Goal: Information Seeking & Learning: Learn about a topic

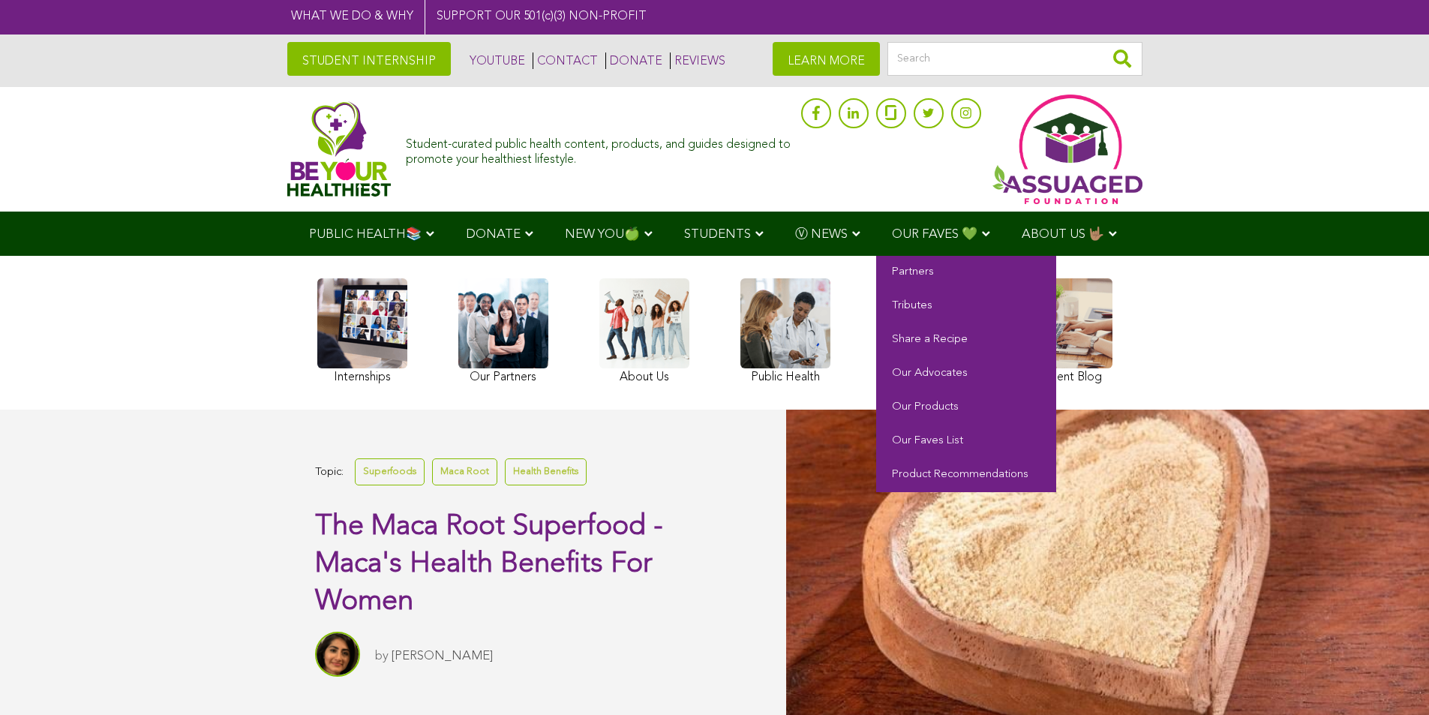
click at [892, 234] on span "OUR FAVES 💚" at bounding box center [935, 234] width 86 height 13
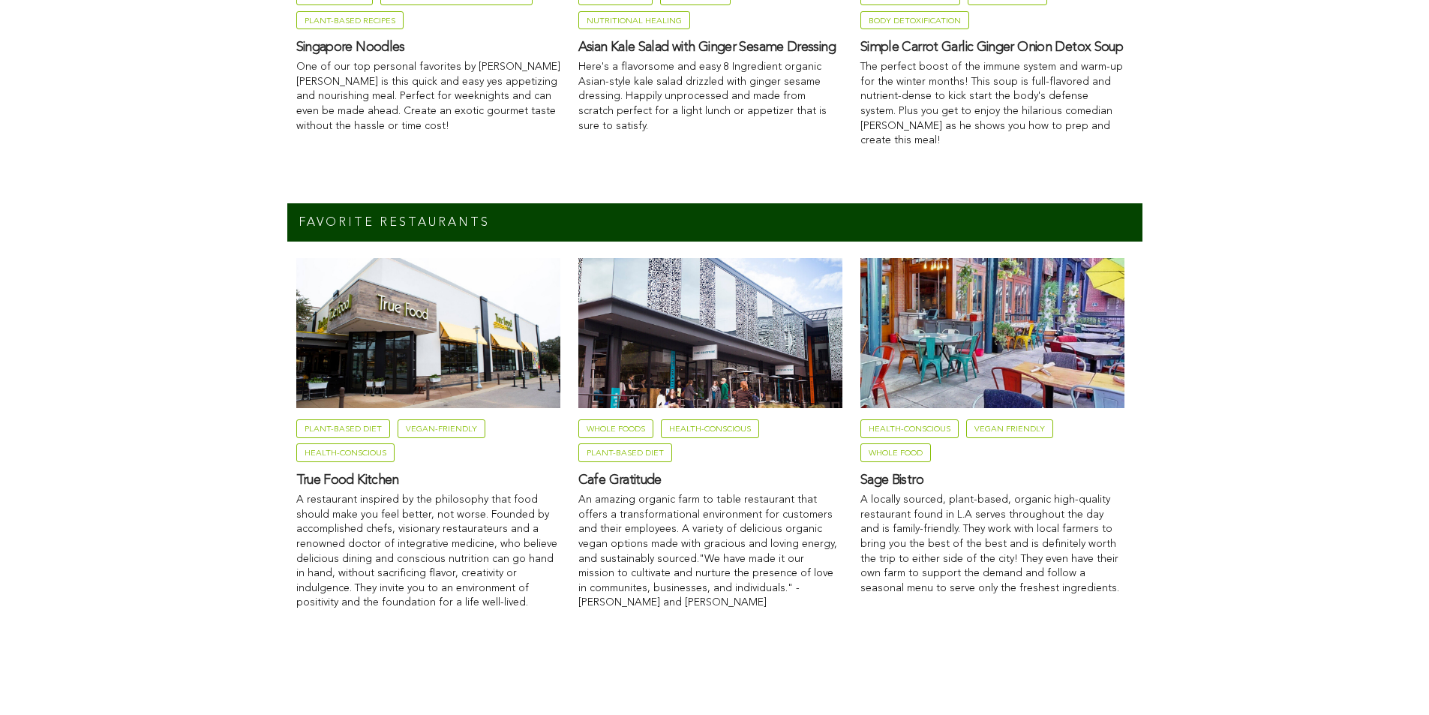
scroll to position [1425, 0]
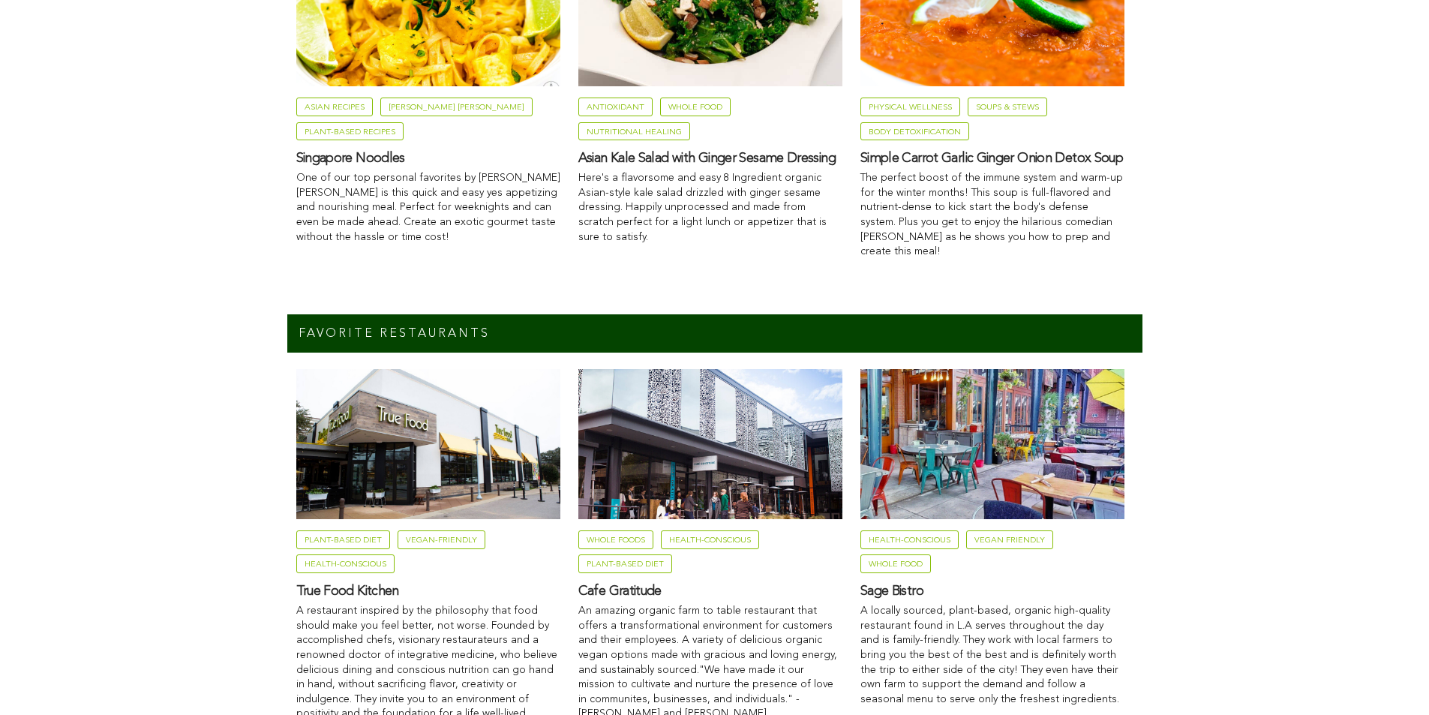
click at [578, 167] on h3 "Asian Kale Salad with Ginger Sesame Dressing" at bounding box center [710, 158] width 264 height 17
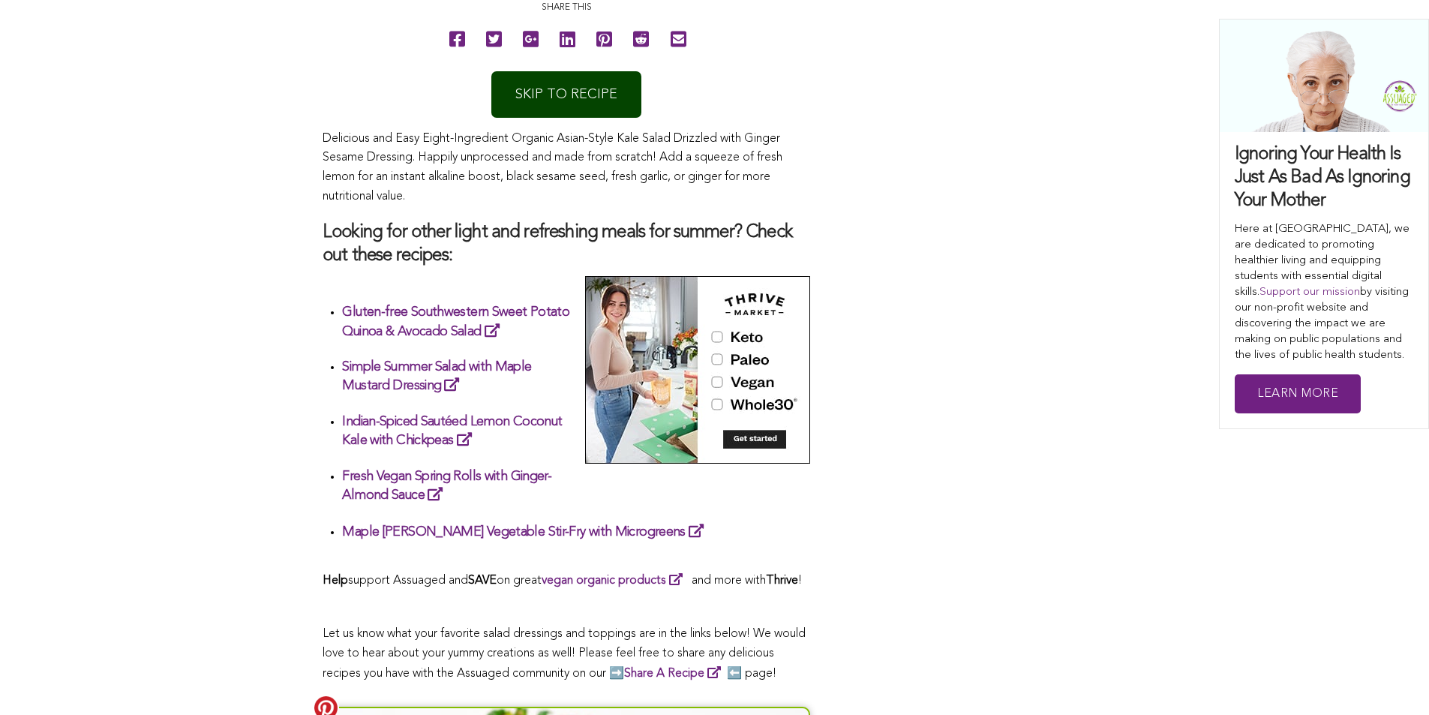
scroll to position [898, 0]
